Goal: Find specific page/section: Find specific page/section

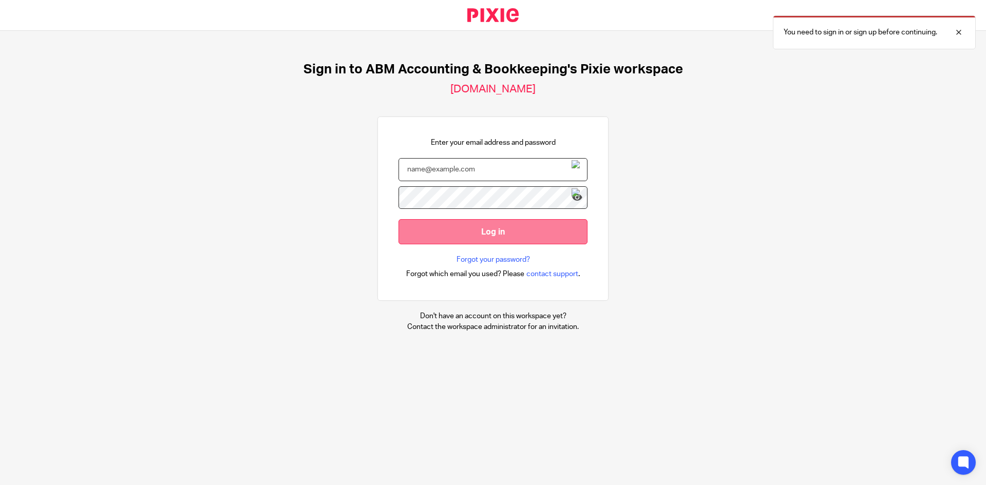
type input "[PERSON_NAME][EMAIL_ADDRESS][PERSON_NAME][DOMAIN_NAME]"
click at [449, 223] on input "Log in" at bounding box center [492, 231] width 189 height 25
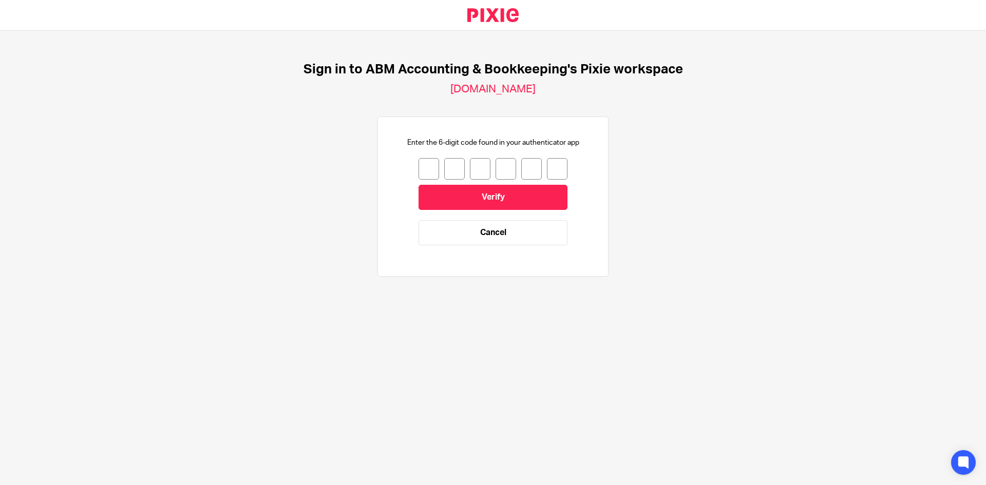
click at [421, 166] on input "number" at bounding box center [428, 169] width 21 height 22
type input "3"
type input "5"
type input "7"
type input "4"
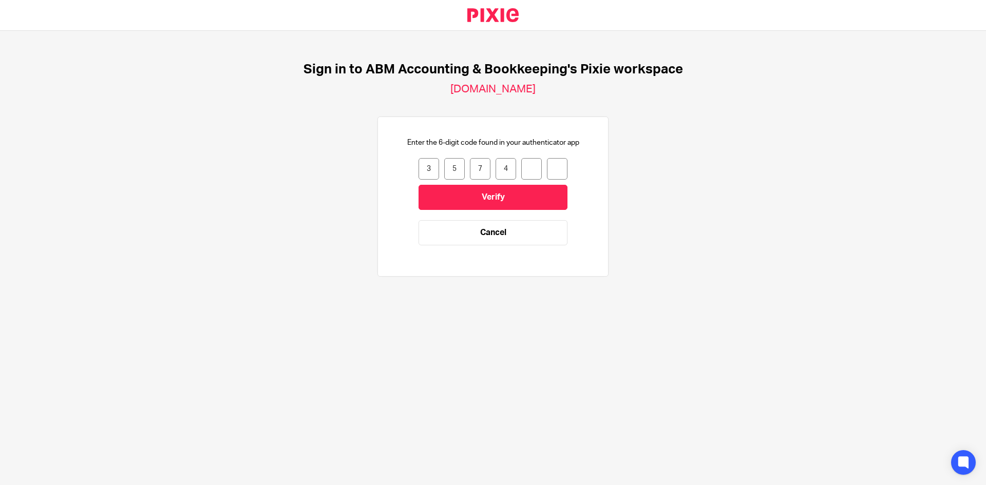
type input "3"
type input "6"
click at [448, 204] on input "Verify" at bounding box center [492, 197] width 149 height 25
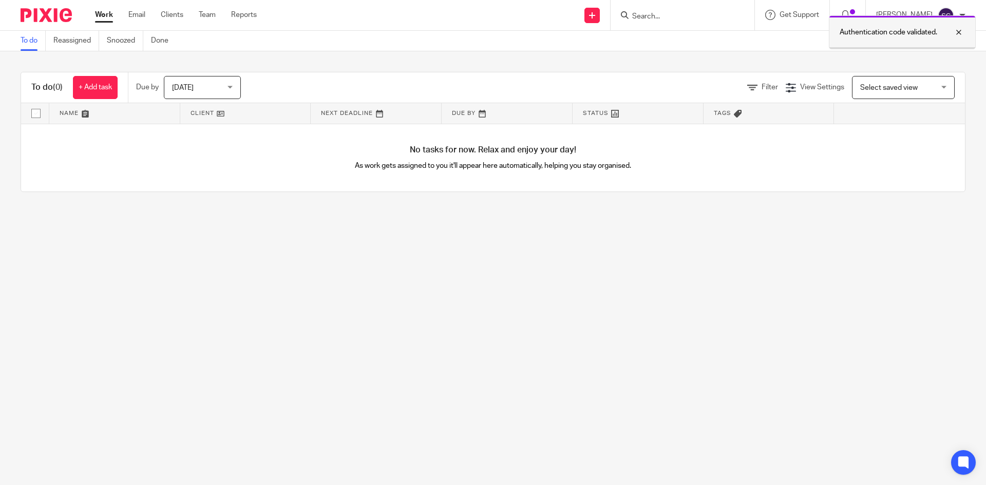
click at [960, 33] on div at bounding box center [951, 32] width 28 height 12
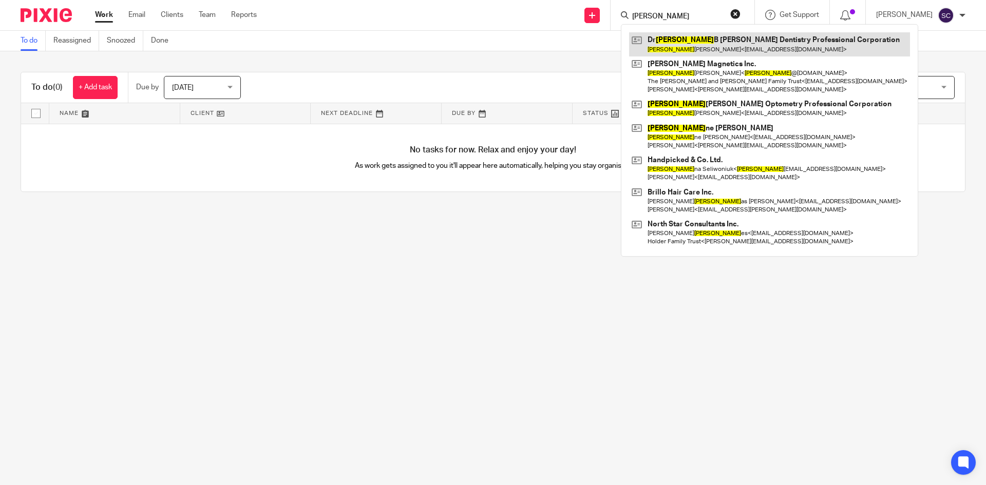
type input "[PERSON_NAME]"
click at [768, 40] on link at bounding box center [769, 44] width 281 height 24
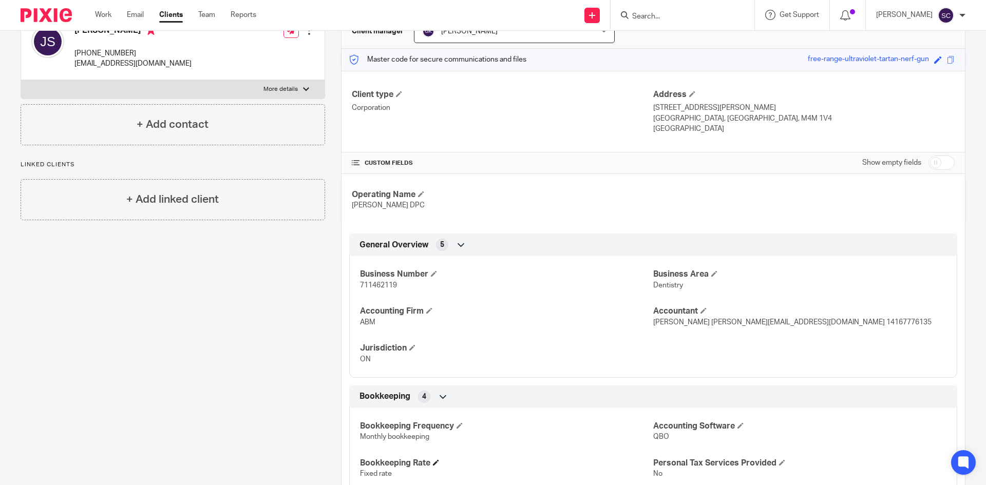
scroll to position [154, 0]
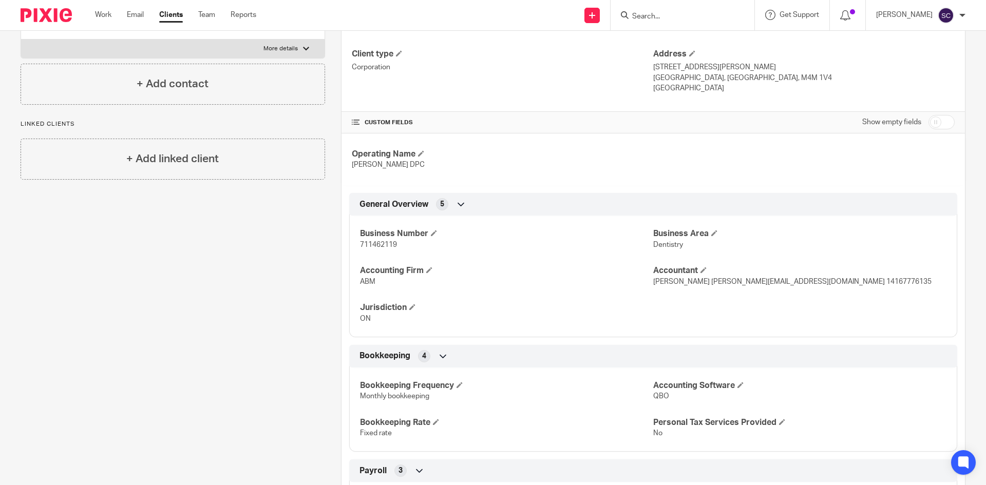
click at [794, 89] on p "Canada" at bounding box center [803, 88] width 301 height 10
